Goal: Task Accomplishment & Management: Manage account settings

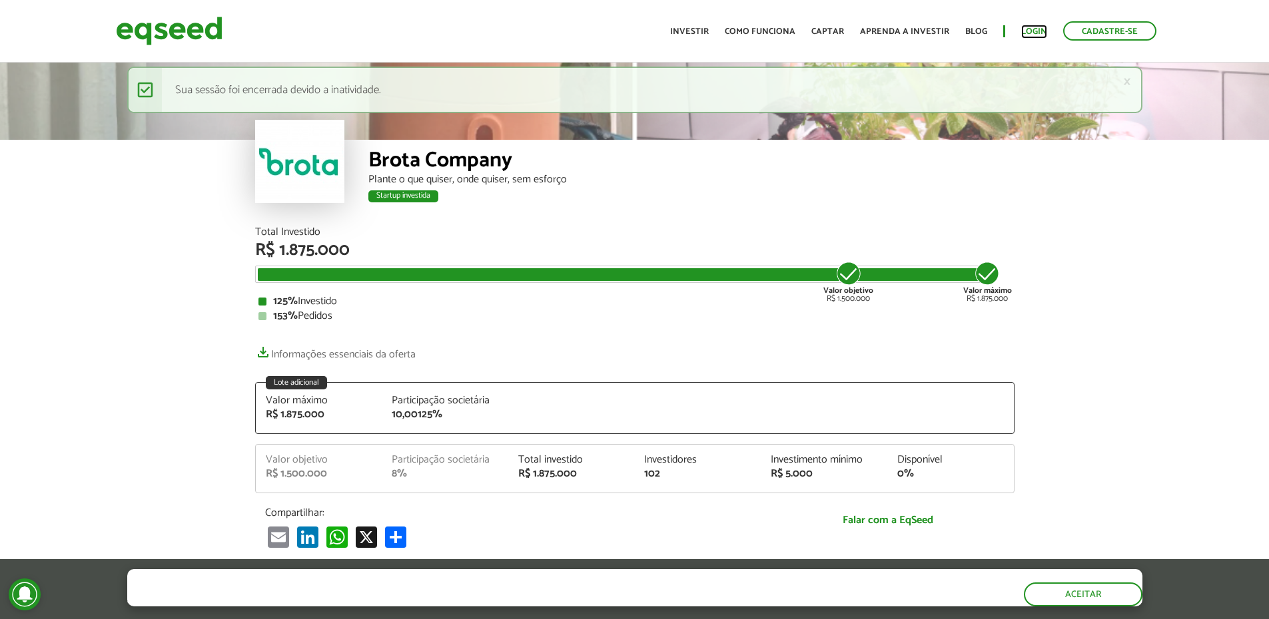
click at [1029, 34] on link "Login" at bounding box center [1034, 31] width 26 height 9
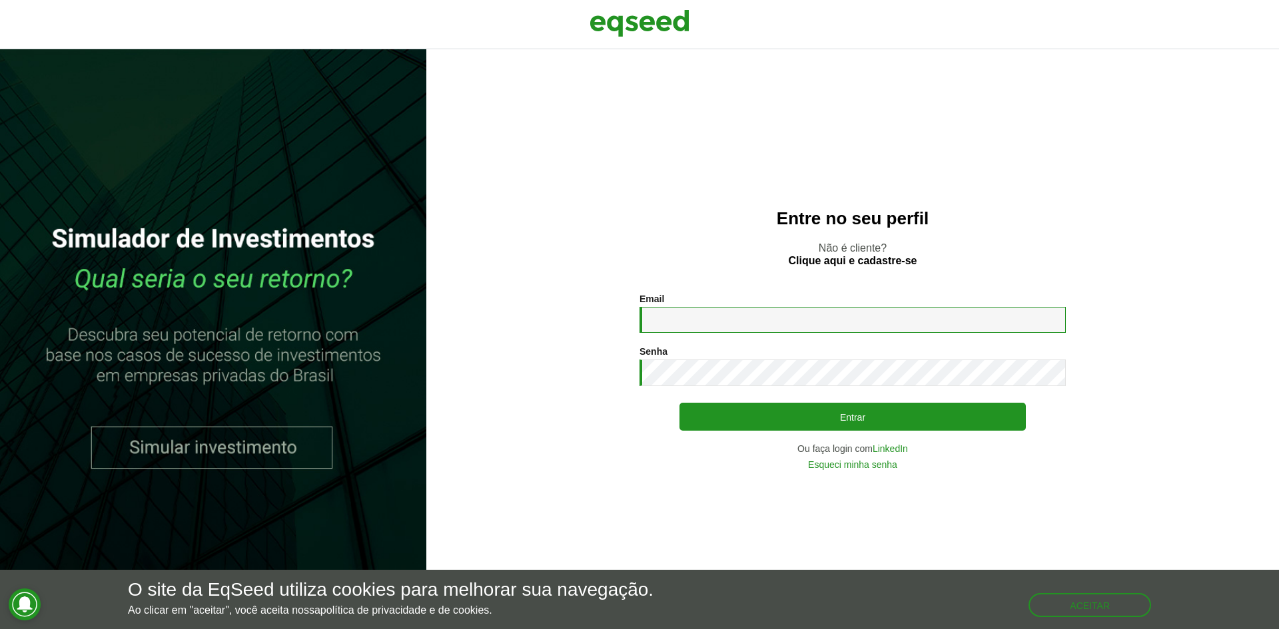
click at [802, 323] on input "Email *" at bounding box center [852, 320] width 426 height 26
type input "**********"
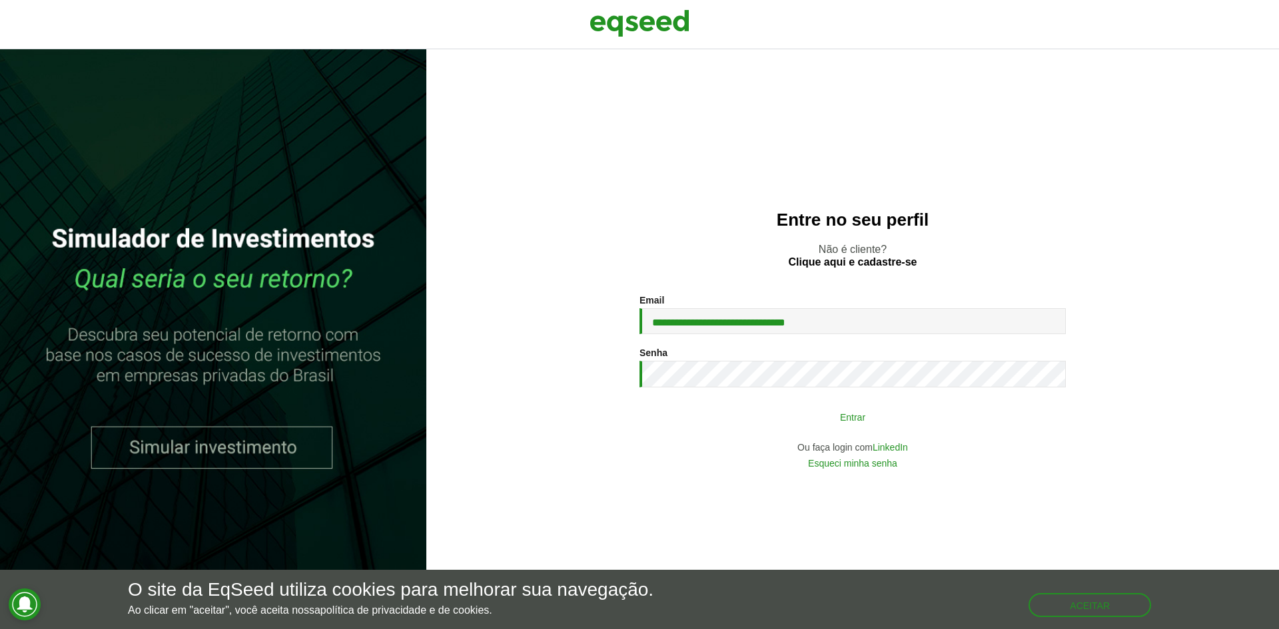
click at [813, 409] on button "Entrar" at bounding box center [852, 416] width 346 height 25
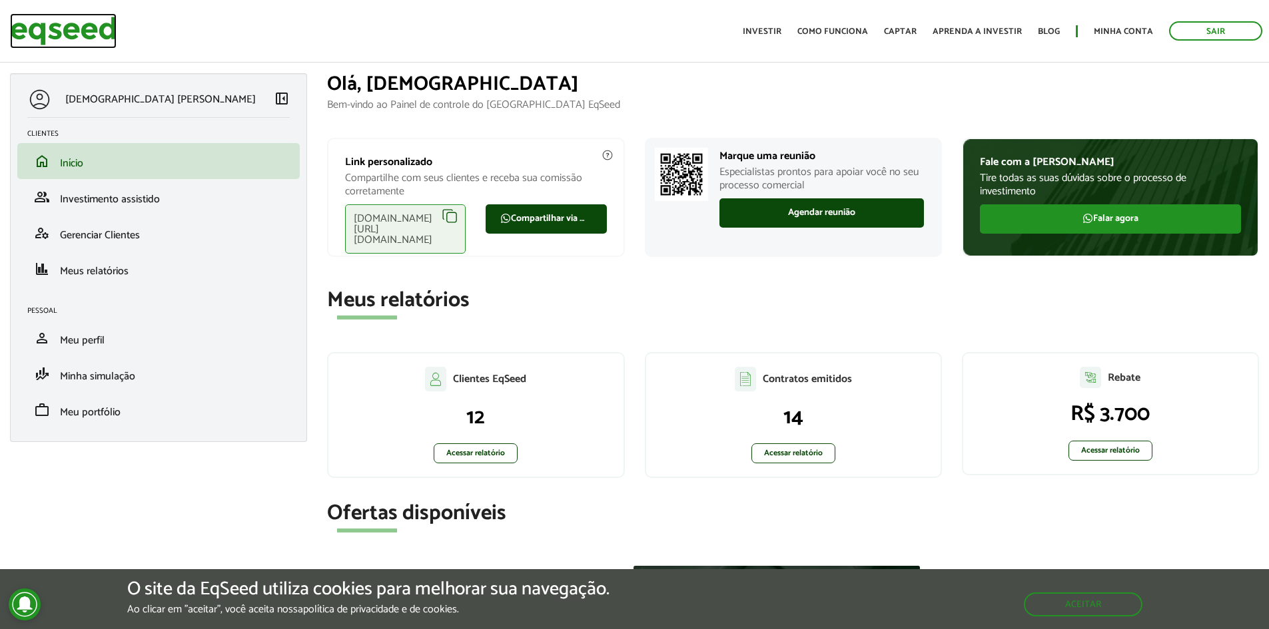
click at [73, 31] on img at bounding box center [63, 30] width 107 height 35
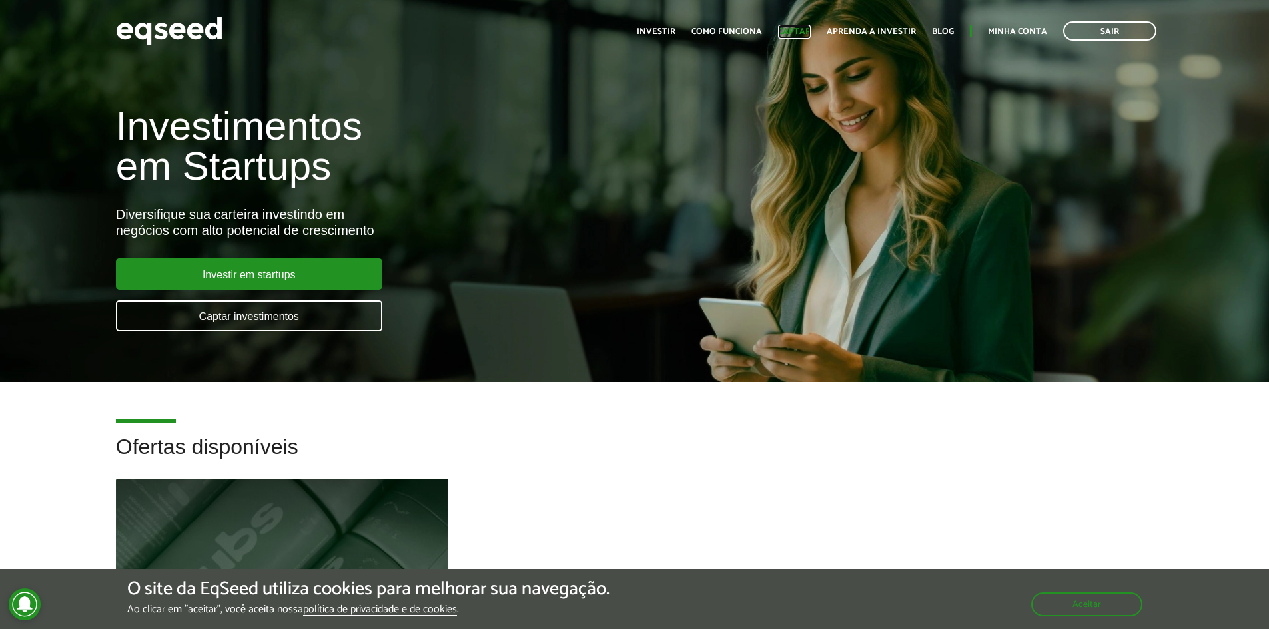
click at [798, 31] on link "Captar" at bounding box center [794, 31] width 33 height 9
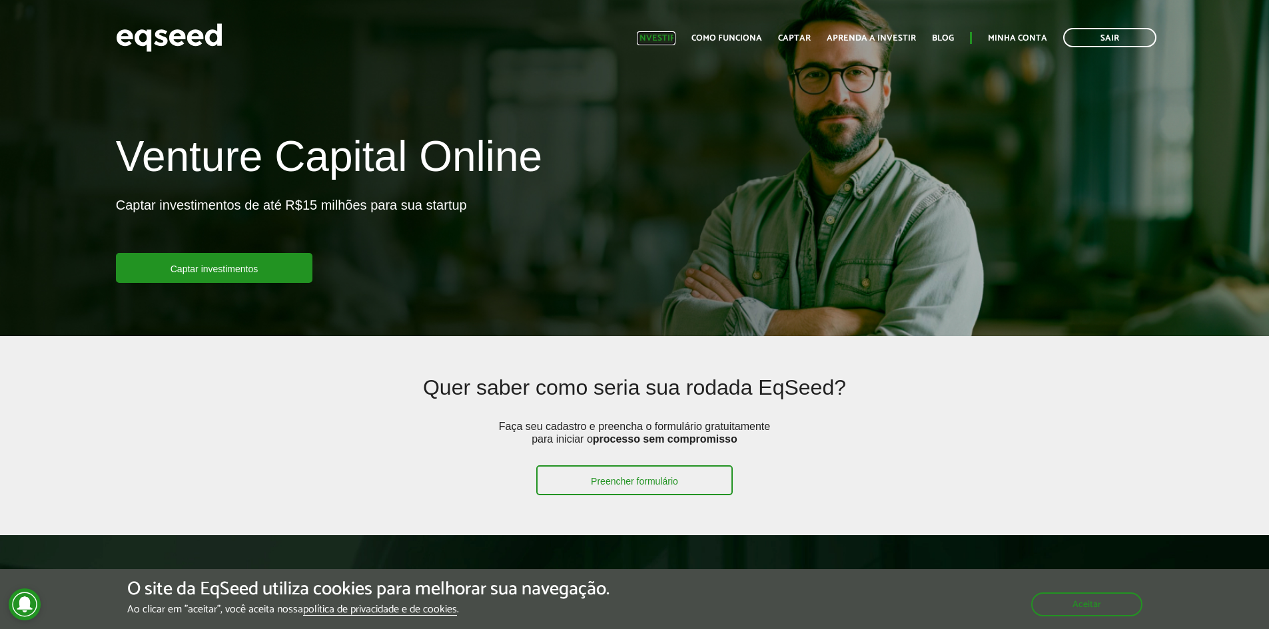
click at [662, 35] on link "Investir" at bounding box center [656, 38] width 39 height 9
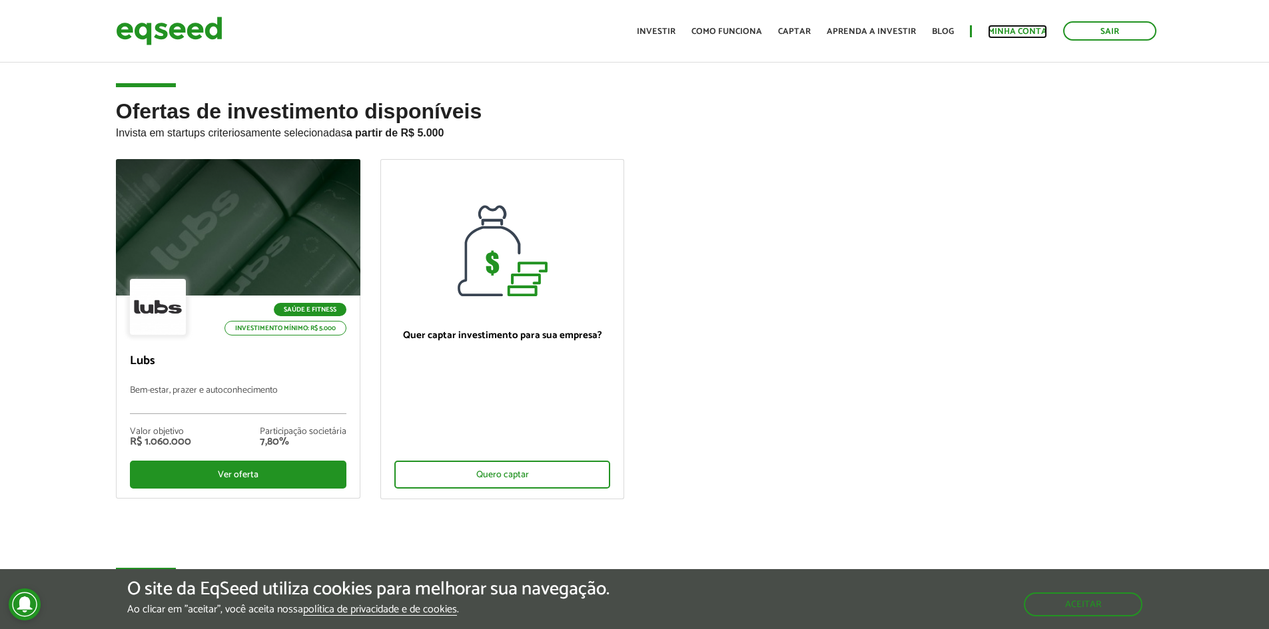
click at [1008, 36] on link "Minha conta" at bounding box center [1017, 31] width 59 height 9
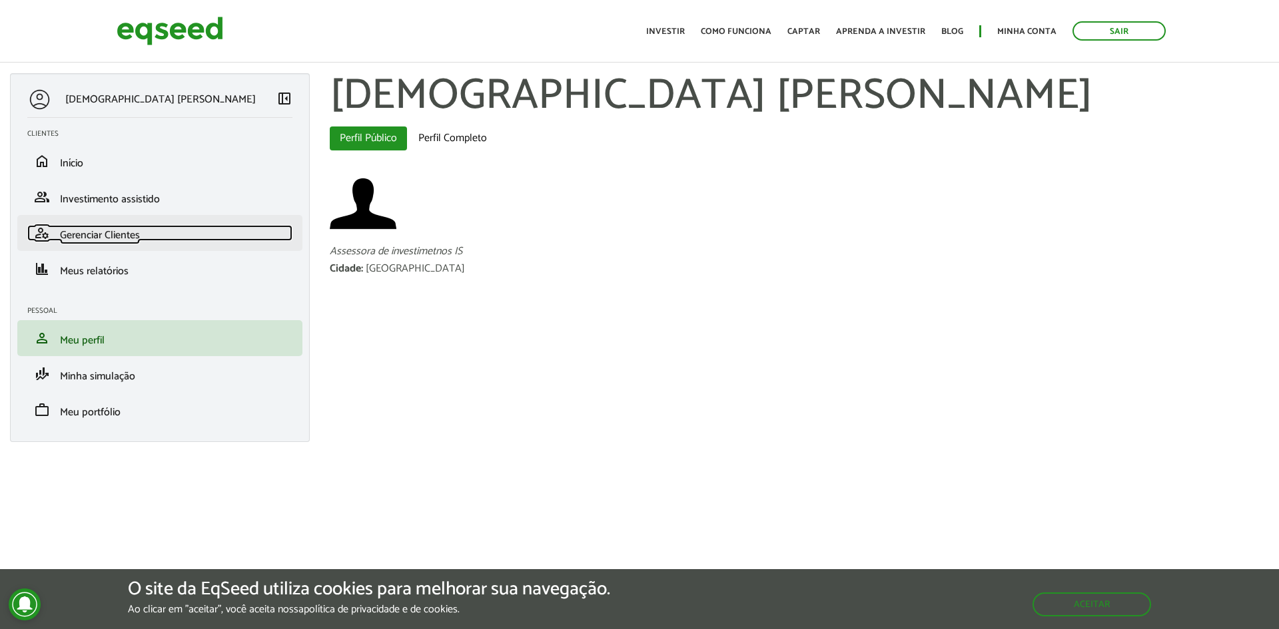
click at [77, 230] on span "Gerenciar Clientes" at bounding box center [100, 235] width 80 height 18
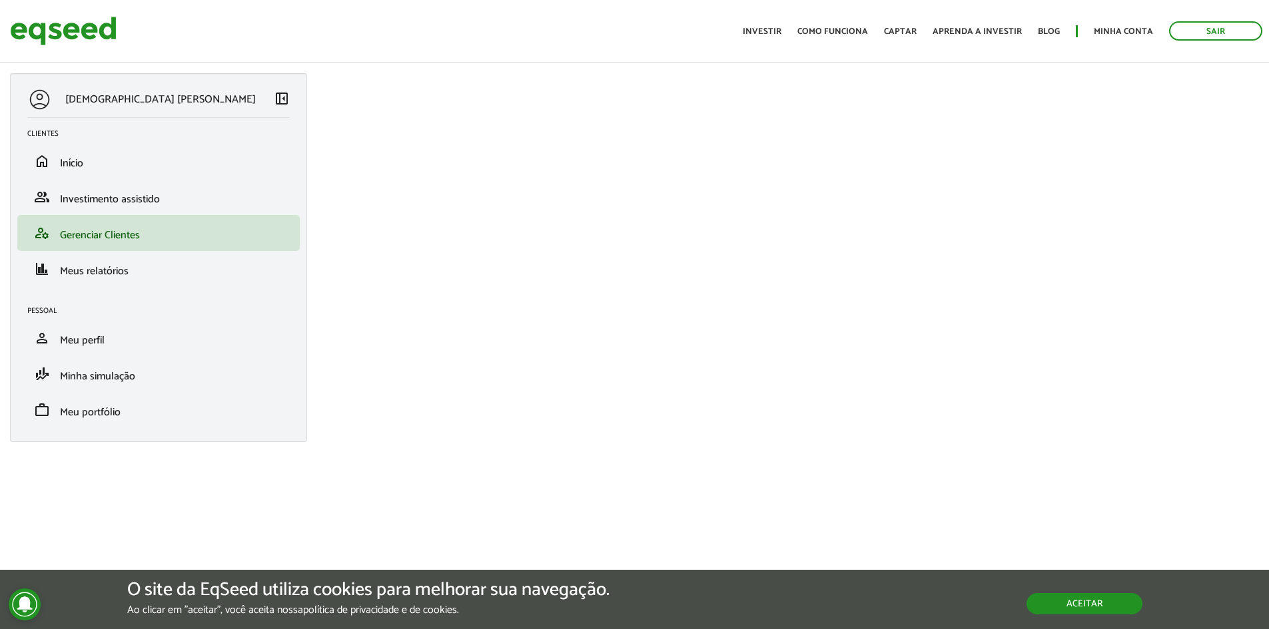
click at [1107, 605] on button "Aceitar" at bounding box center [1084, 603] width 116 height 21
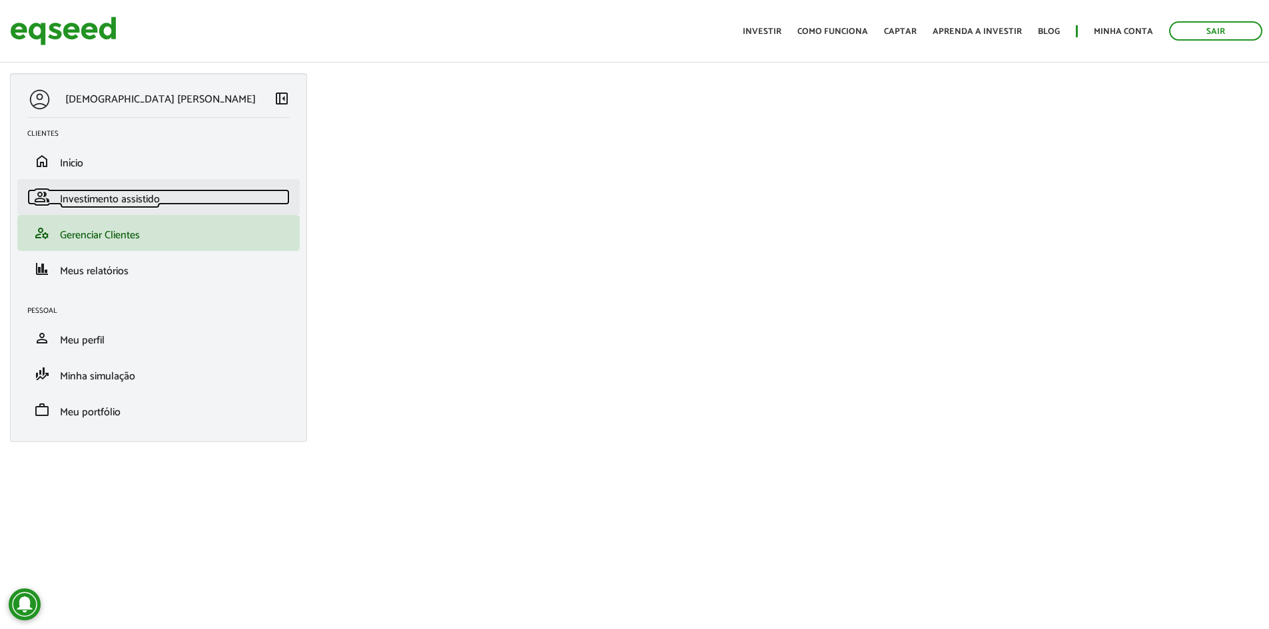
click at [160, 193] on link "group Investimento assistido" at bounding box center [158, 197] width 262 height 16
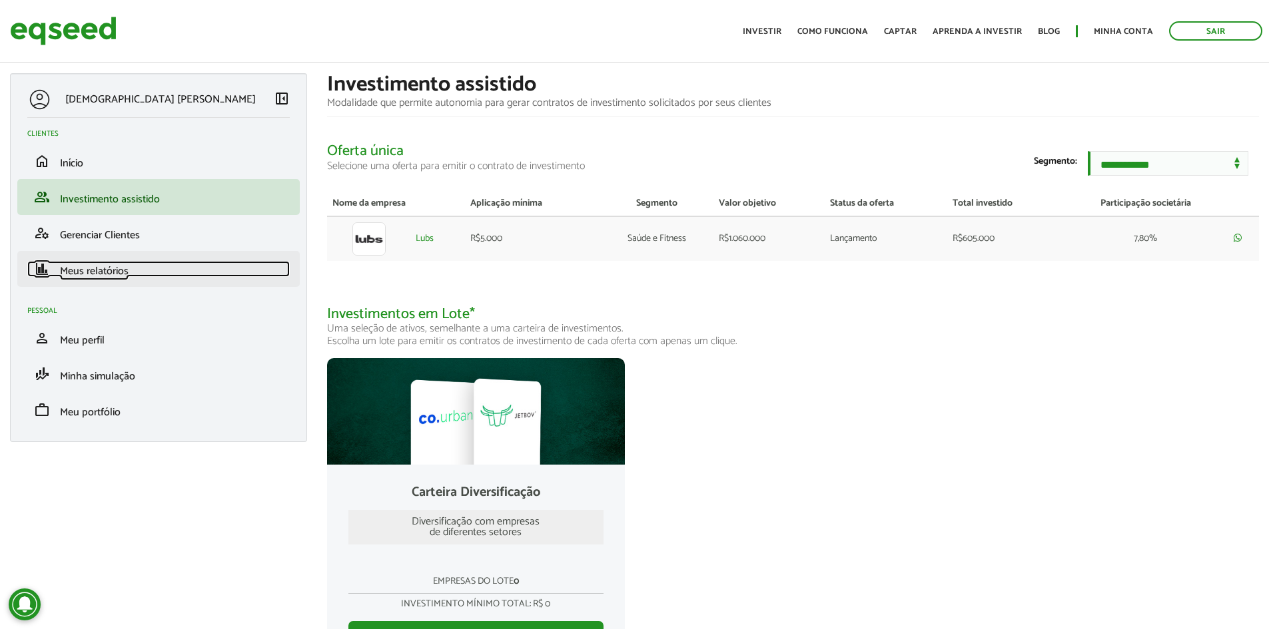
click at [93, 273] on span "Meus relatórios" at bounding box center [94, 271] width 69 height 18
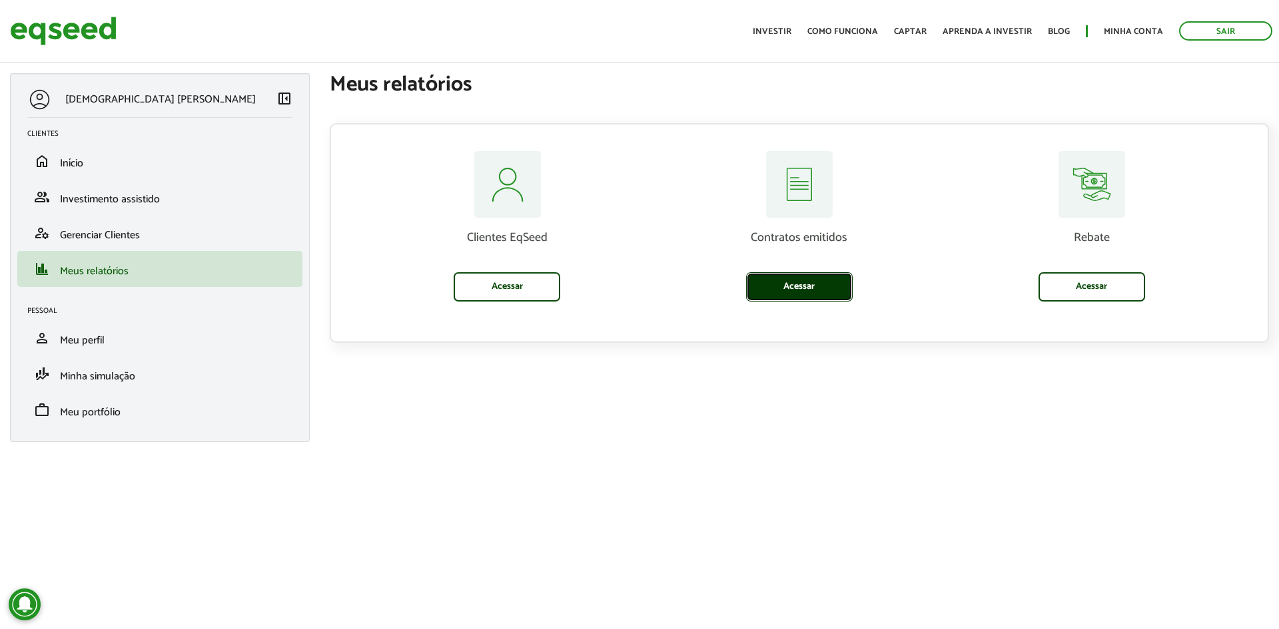
click at [829, 280] on link "Acessar" at bounding box center [799, 286] width 107 height 29
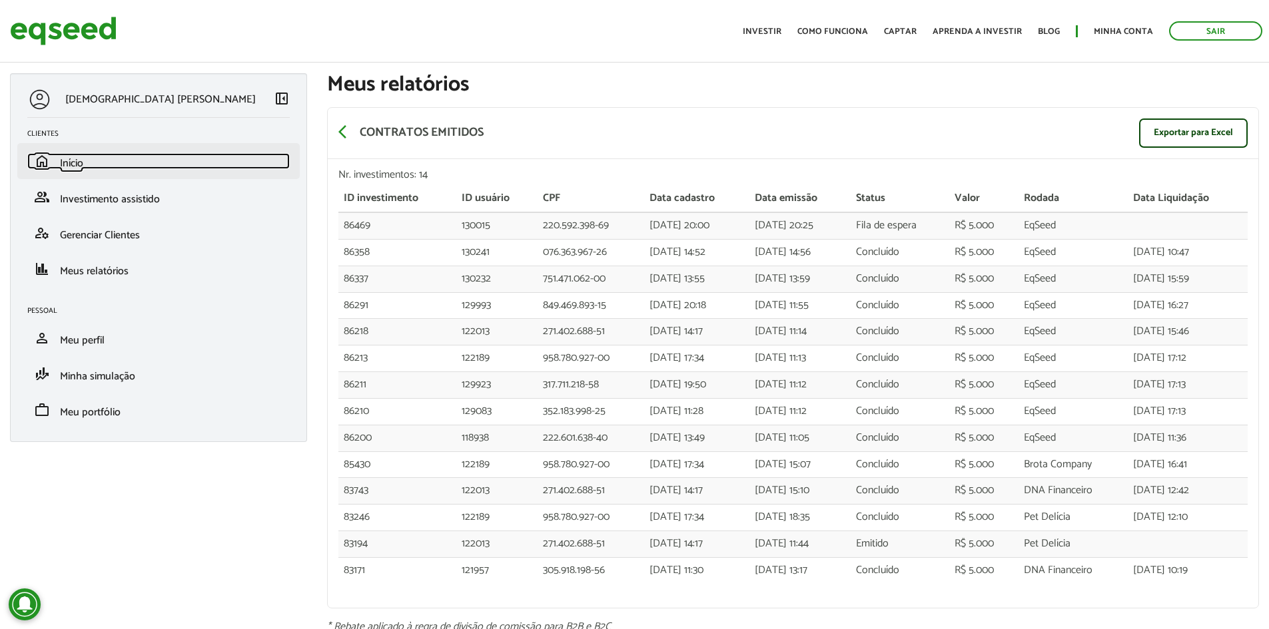
click at [47, 168] on span "home" at bounding box center [42, 161] width 16 height 16
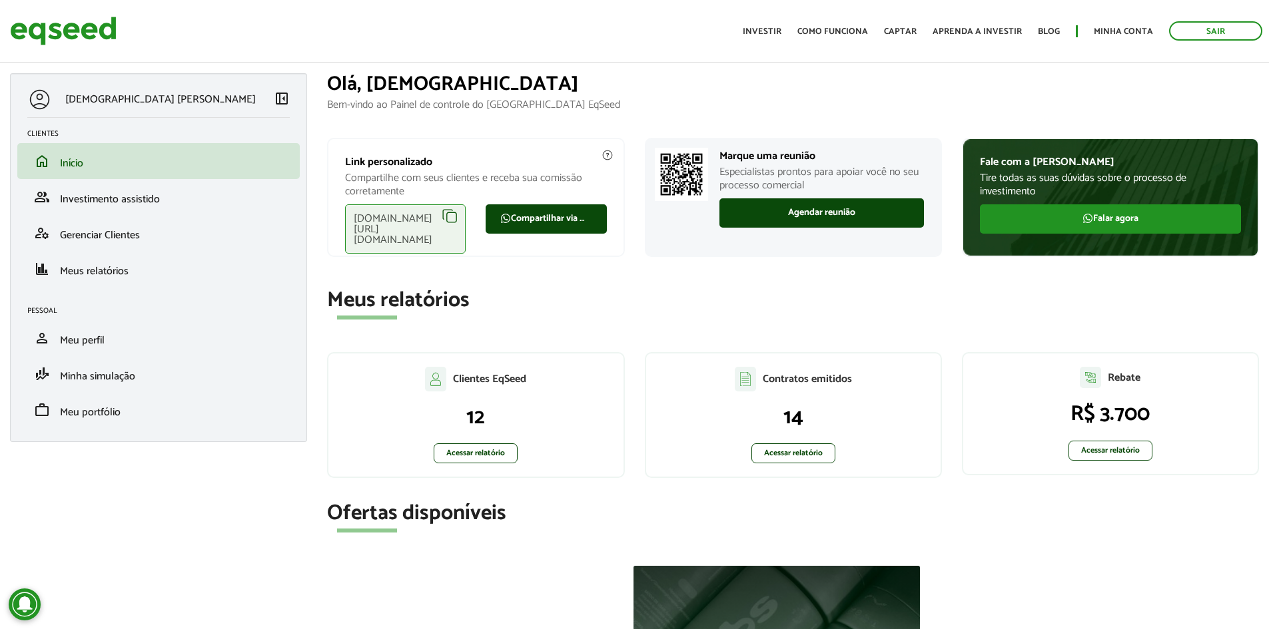
click at [198, 101] on div "[DEMOGRAPHIC_DATA] [PERSON_NAME]" at bounding box center [150, 99] width 246 height 25
click at [176, 99] on p "[DEMOGRAPHIC_DATA] [PERSON_NAME]" at bounding box center [160, 99] width 190 height 13
click at [104, 199] on span "Investimento assistido" at bounding box center [110, 199] width 100 height 18
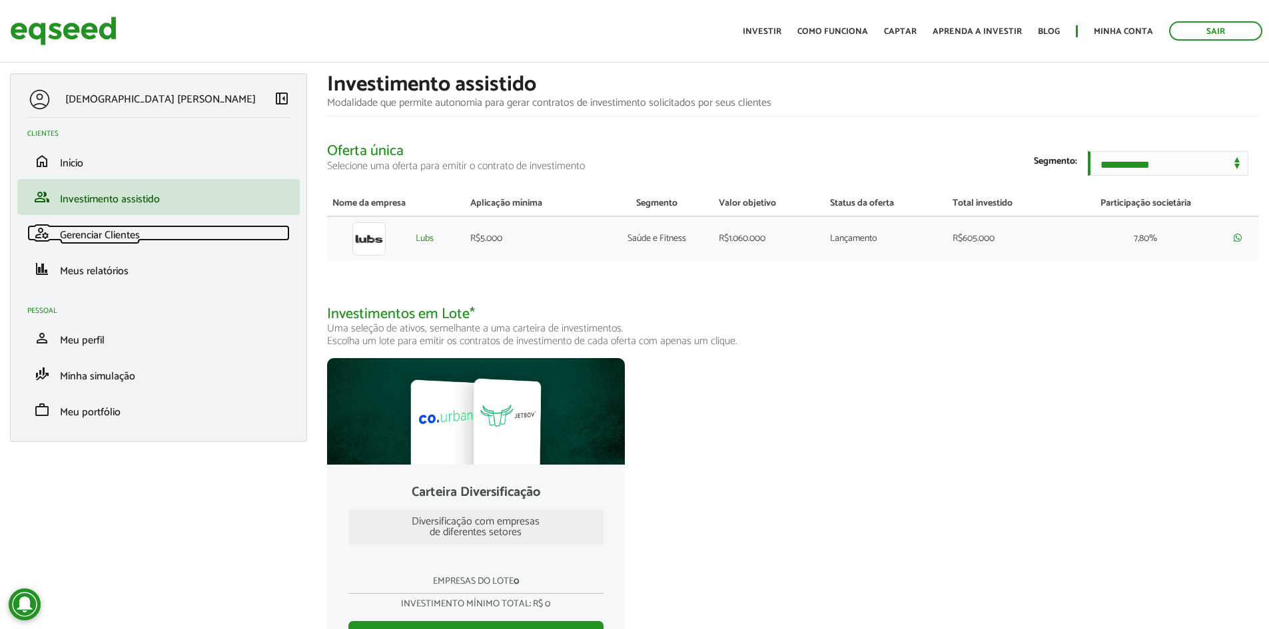
click at [97, 234] on span "Gerenciar Clientes" at bounding box center [100, 235] width 80 height 18
